Goal: Use online tool/utility: Utilize a website feature to perform a specific function

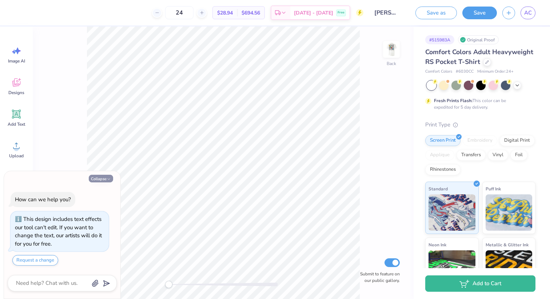
click at [99, 179] on button "Collapse" at bounding box center [101, 179] width 24 height 8
type textarea "x"
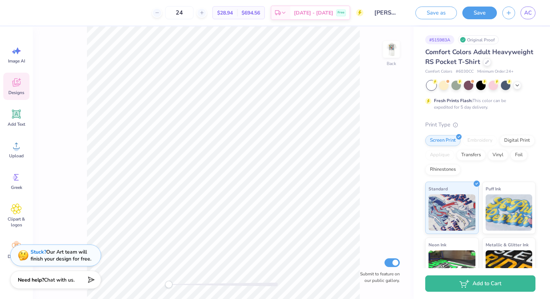
click at [19, 91] on span "Designs" at bounding box center [16, 93] width 16 height 6
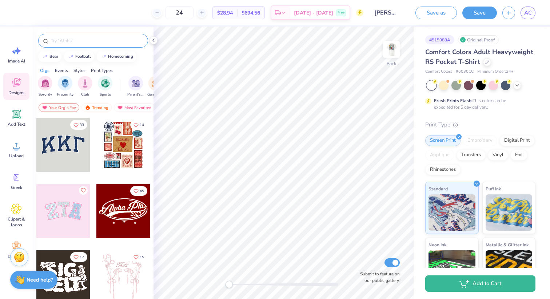
click at [87, 34] on div at bounding box center [93, 41] width 110 height 14
click at [87, 41] on input "text" at bounding box center [96, 40] width 93 height 7
type input "[PERSON_NAME]"
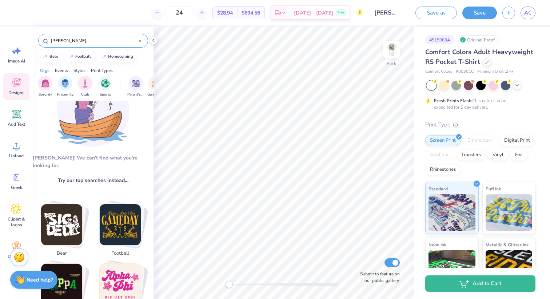
scroll to position [36, 0]
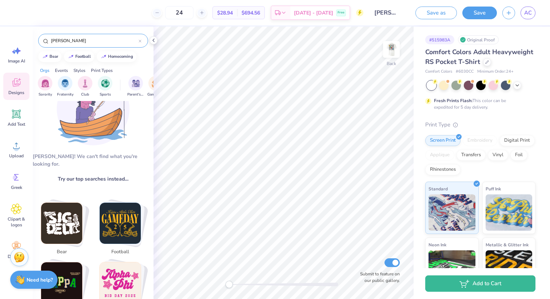
click at [139, 43] on div at bounding box center [140, 40] width 3 height 7
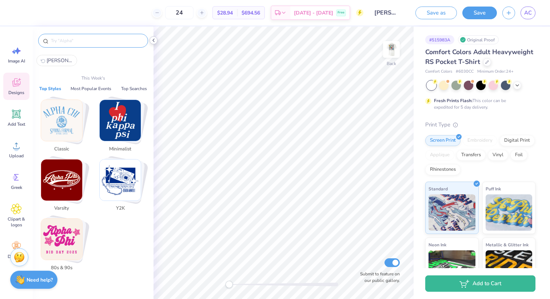
click at [153, 42] on icon at bounding box center [154, 40] width 6 height 6
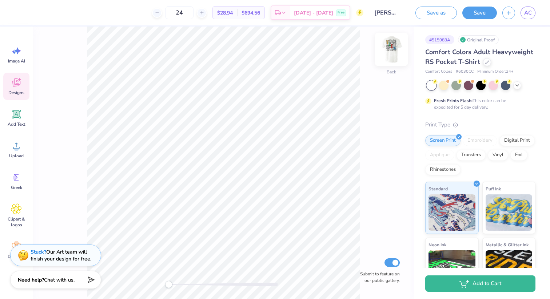
click at [388, 48] on img at bounding box center [391, 49] width 29 height 29
click at [388, 48] on img at bounding box center [391, 49] width 15 height 15
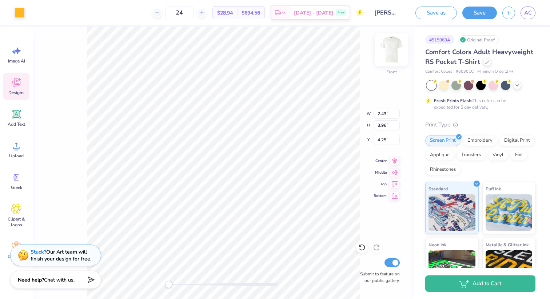
click at [387, 59] on div "Front" at bounding box center [391, 54] width 17 height 26
click at [395, 51] on img at bounding box center [391, 49] width 29 height 29
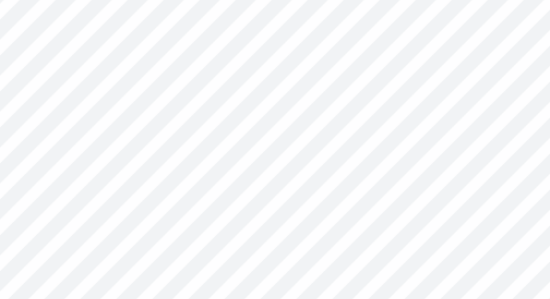
type input "4.11"
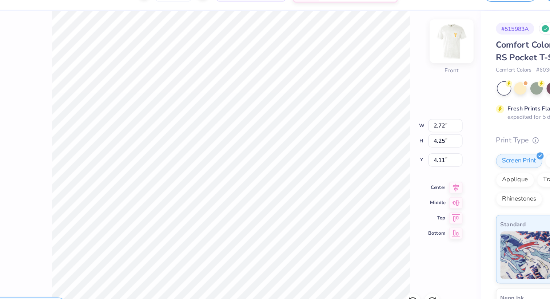
click at [391, 48] on img at bounding box center [391, 49] width 29 height 29
type input "2.20"
type input "3.44"
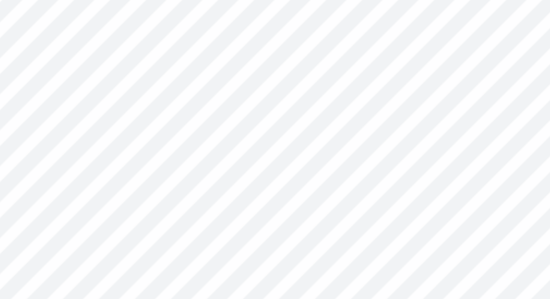
type input "1.07"
type input "1.67"
type input "2.11"
type input "3.44"
type input "1.00"
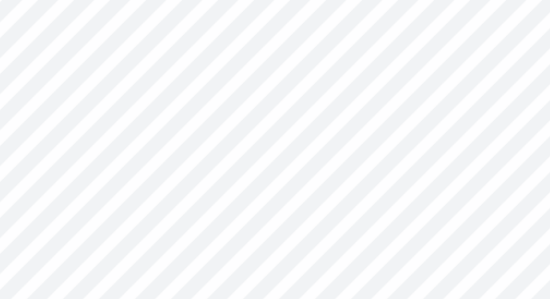
type input "1.63"
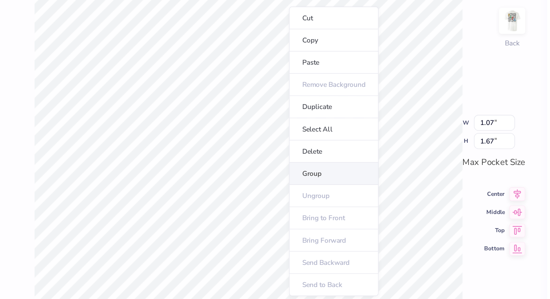
click at [260, 143] on li "Group" at bounding box center [277, 147] width 57 height 14
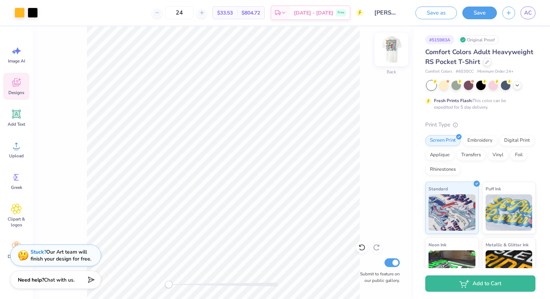
click at [389, 43] on img at bounding box center [391, 49] width 29 height 29
click at [392, 53] on img at bounding box center [391, 49] width 29 height 29
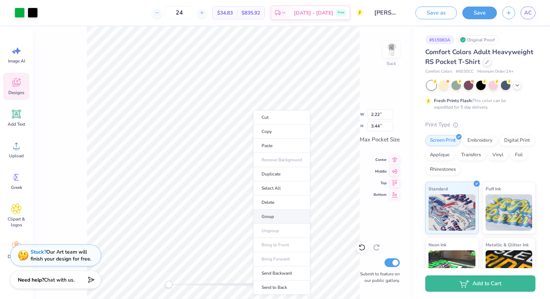
click at [270, 218] on li "Group" at bounding box center [281, 217] width 57 height 14
type input "0.81"
type input "1.25"
type input "0.81"
type input "1.25"
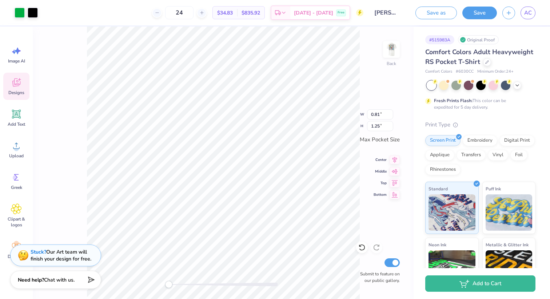
type input "0.91"
type input "1.40"
type input "1.12"
type input "1.73"
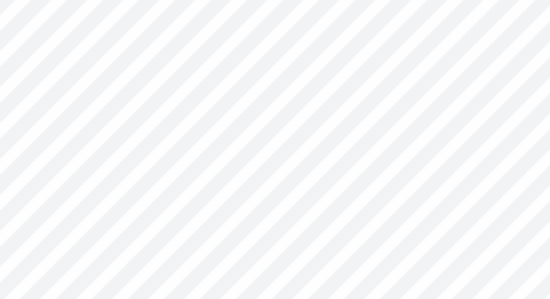
type input "1.07"
type input "1.67"
type input "0.84"
type input "1.31"
type input "1.12"
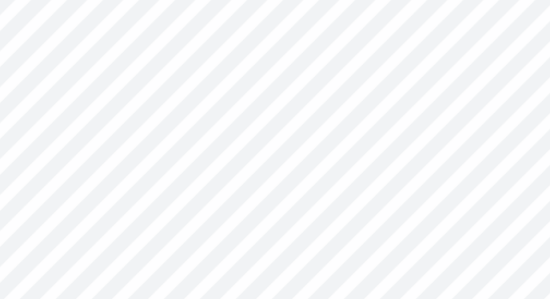
type input "1.73"
type input "0.81"
type input "1.26"
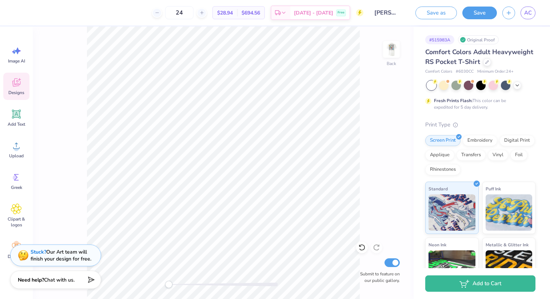
click at [402, 45] on div "Back Submit to feature on our public gallery." at bounding box center [223, 163] width 381 height 273
click at [392, 46] on img at bounding box center [391, 49] width 29 height 29
